Goal: Find specific page/section: Find specific page/section

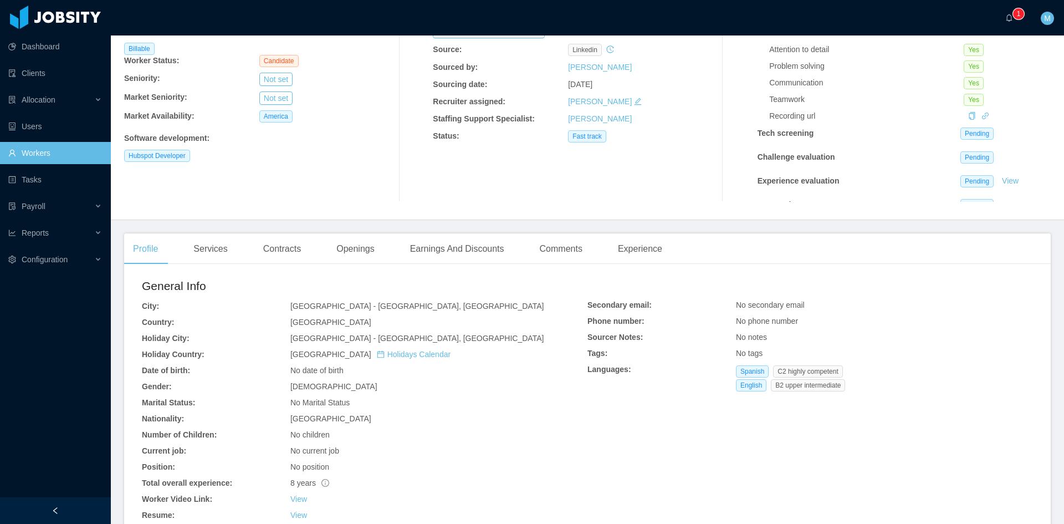
scroll to position [185, 0]
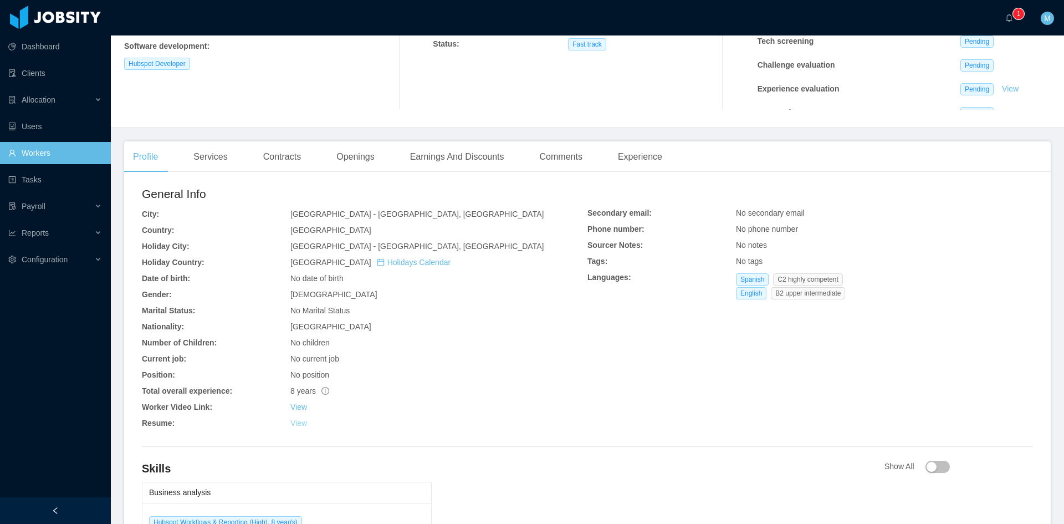
click at [297, 419] on link "View" at bounding box center [299, 423] width 17 height 9
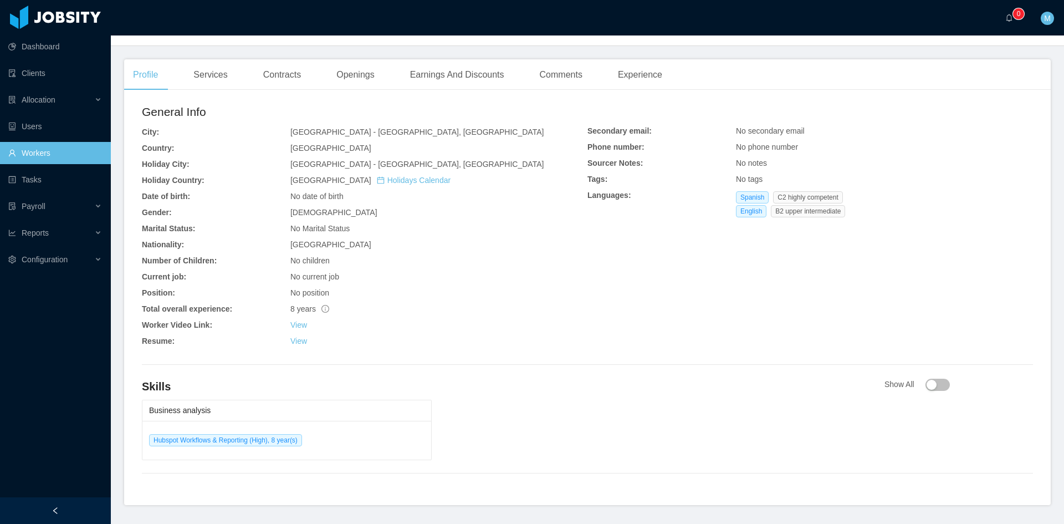
scroll to position [259, 0]
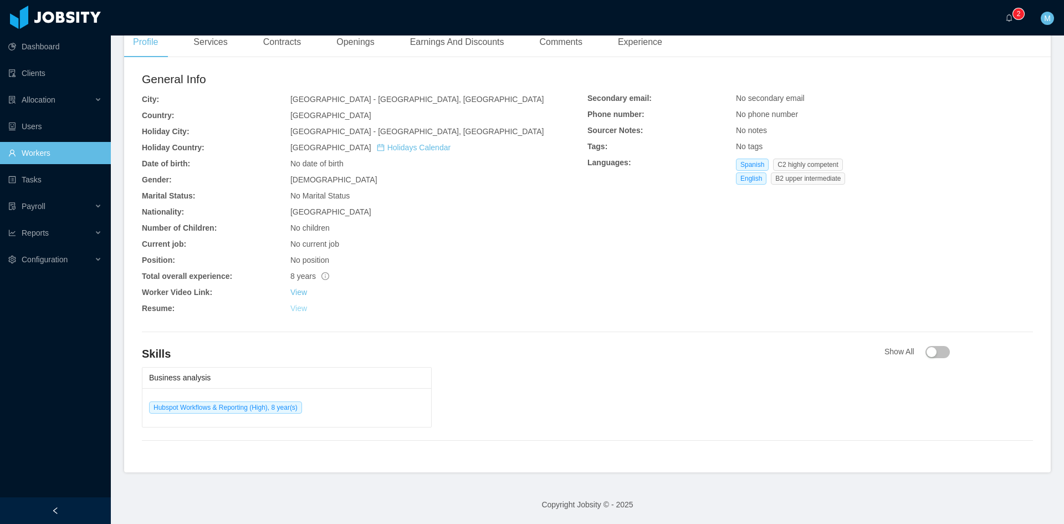
click at [294, 309] on div "General Info City: Buenos Aires - Buenos Aires, Ciudad Autónoma de Country: Arg…" at bounding box center [365, 194] width 446 height 248
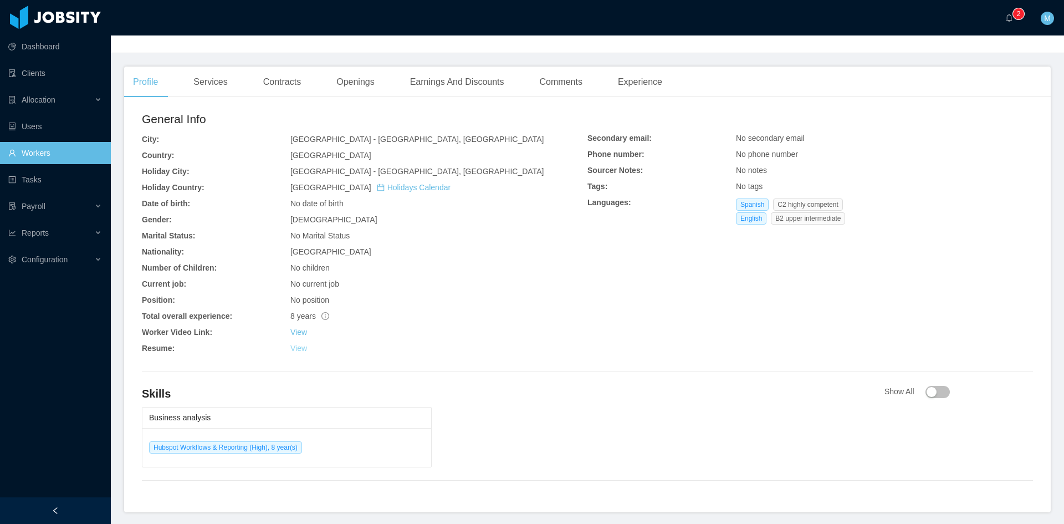
click at [304, 352] on link "View" at bounding box center [299, 348] width 17 height 9
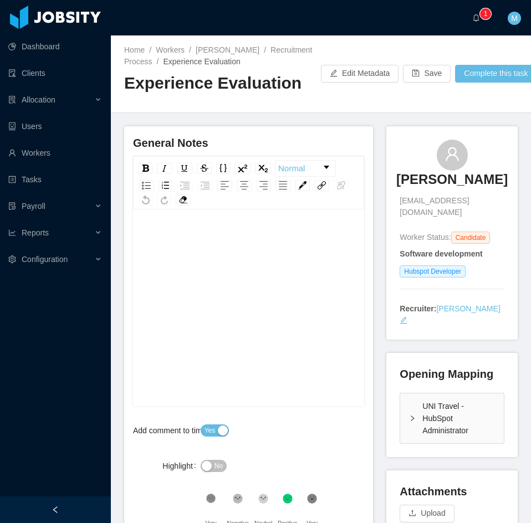
click at [45, 508] on div at bounding box center [55, 510] width 111 height 27
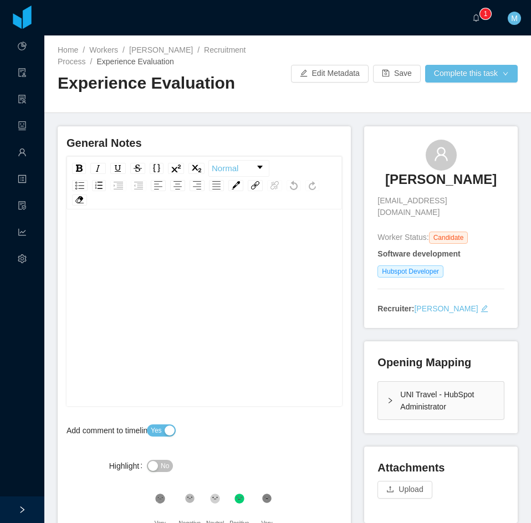
click at [161, 237] on div "rdw-editor" at bounding box center [204, 239] width 258 height 22
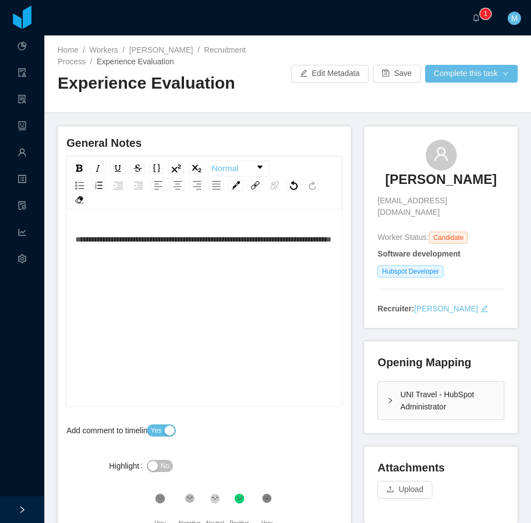
click at [506, 433] on div "[PERSON_NAME] [EMAIL_ADDRESS][DOMAIN_NAME] Worker Status: Candidate Software de…" at bounding box center [441, 331] width 154 height 410
click at [179, 251] on div "**********" at bounding box center [204, 239] width 258 height 22
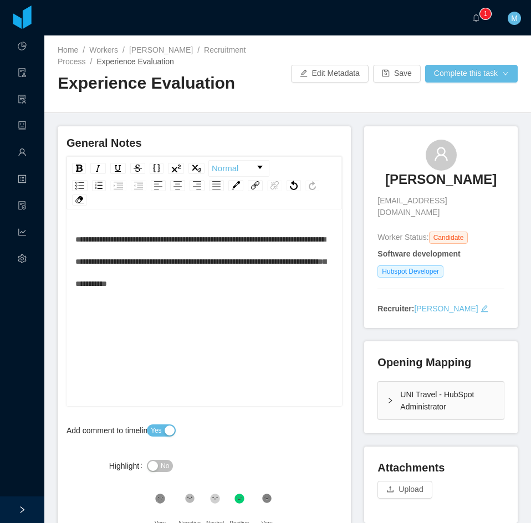
click at [302, 294] on div "**********" at bounding box center [204, 261] width 258 height 67
click at [390, 390] on div "UNI Travel - HubSpot Administrator" at bounding box center [441, 401] width 126 height 38
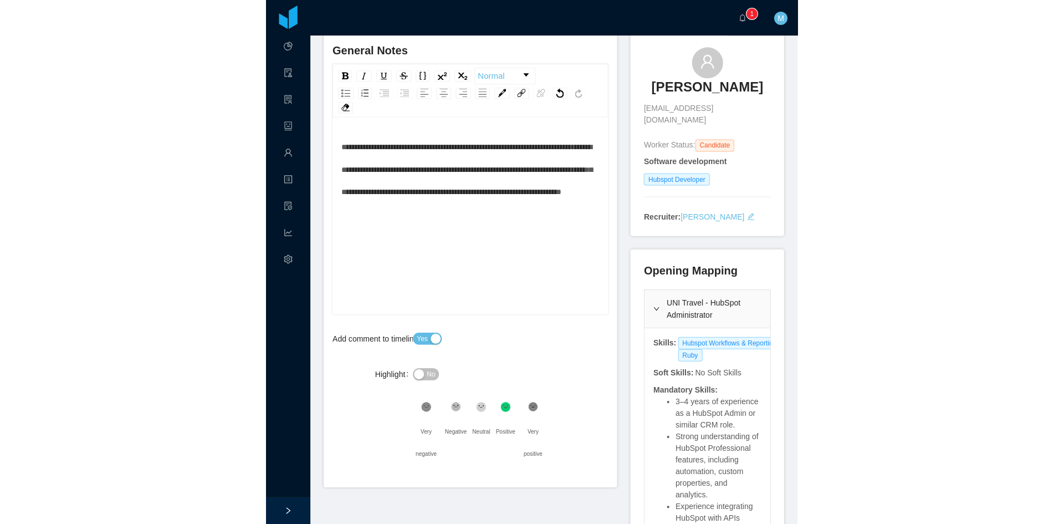
scroll to position [185, 0]
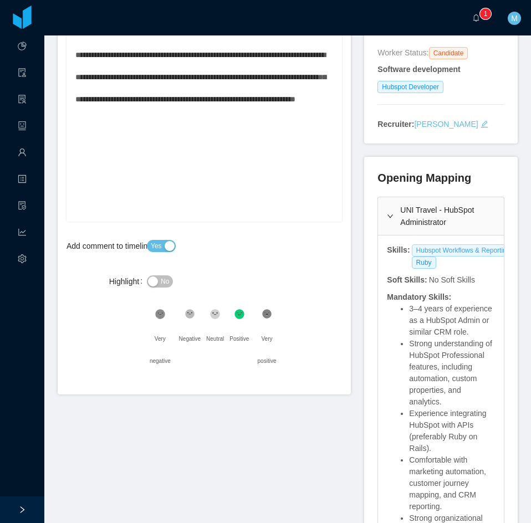
click at [412, 244] on span "Hubspot Workflows & Reporting" at bounding box center [463, 250] width 103 height 12
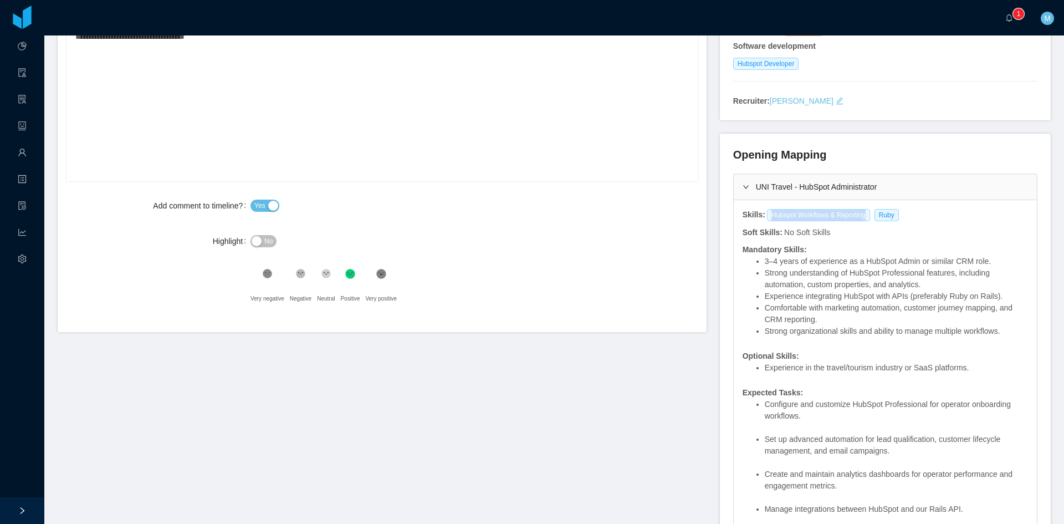
drag, startPoint x: 857, startPoint y: 215, endPoint x: 763, endPoint y: 216, distance: 94.3
click at [531, 216] on span "Hubspot Workflows & Reporting" at bounding box center [818, 215] width 103 height 12
copy span "Hubspot Workflows & Reporting"
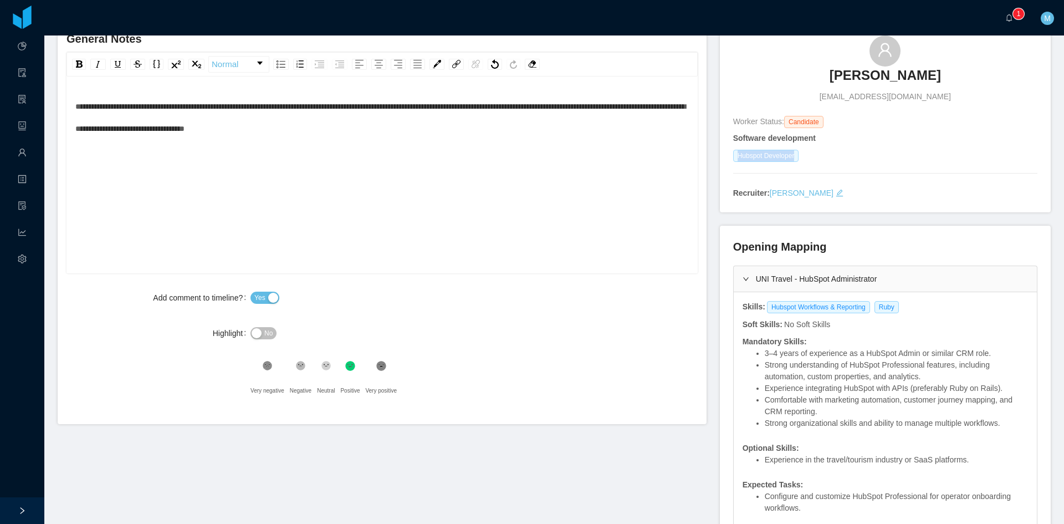
drag, startPoint x: 789, startPoint y: 154, endPoint x: 730, endPoint y: 155, distance: 59.9
click at [531, 155] on span "Hubspot Developer" at bounding box center [766, 156] width 66 height 12
copy span "Hubspot Developer"
